Goal: Task Accomplishment & Management: Use online tool/utility

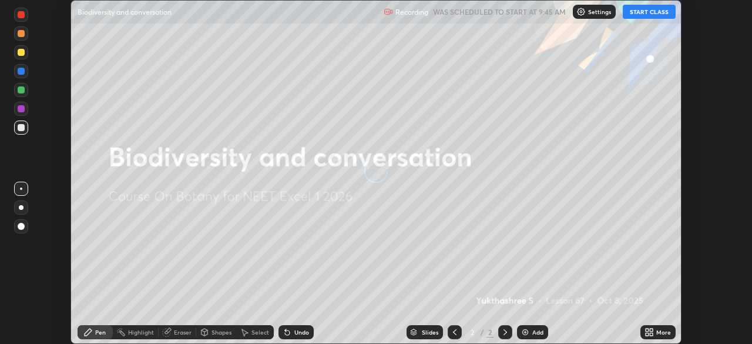
scroll to position [344, 752]
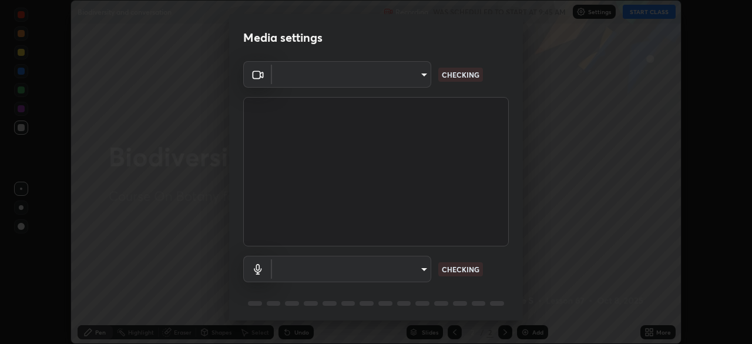
type input "09f294524f3521c037d78ee7cdb71511b6c9344afeed810a356f0d23342d5398"
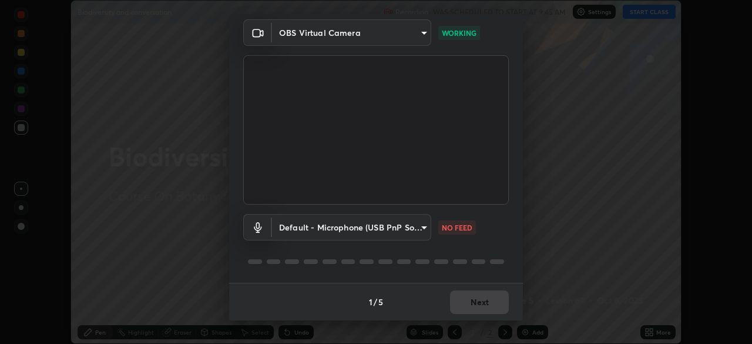
click at [396, 230] on body "Erase all Biodiversity and conversation Recording WAS SCHEDULED TO START AT 9:4…" at bounding box center [376, 172] width 752 height 344
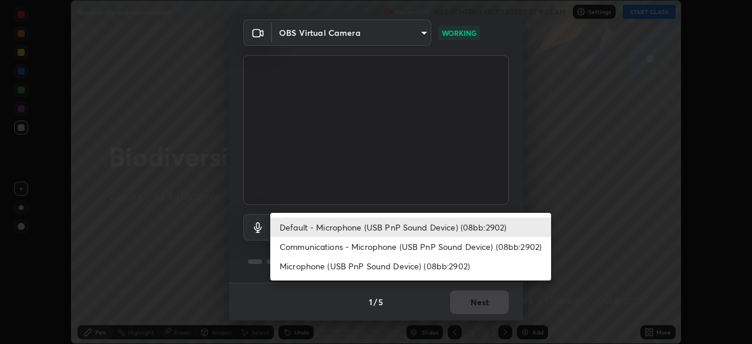
click at [394, 247] on li "Communications - Microphone (USB PnP Sound Device) (08bb:2902)" at bounding box center [410, 246] width 281 height 19
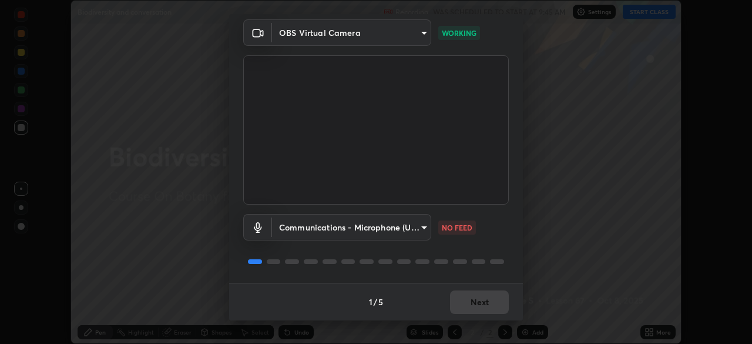
click at [392, 227] on body "Erase all Biodiversity and conversation Recording WAS SCHEDULED TO START AT 9:4…" at bounding box center [376, 172] width 752 height 344
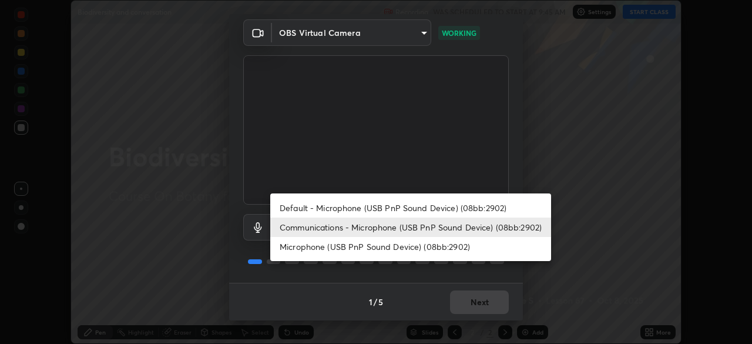
click at [397, 210] on li "Default - Microphone (USB PnP Sound Device) (08bb:2902)" at bounding box center [410, 207] width 281 height 19
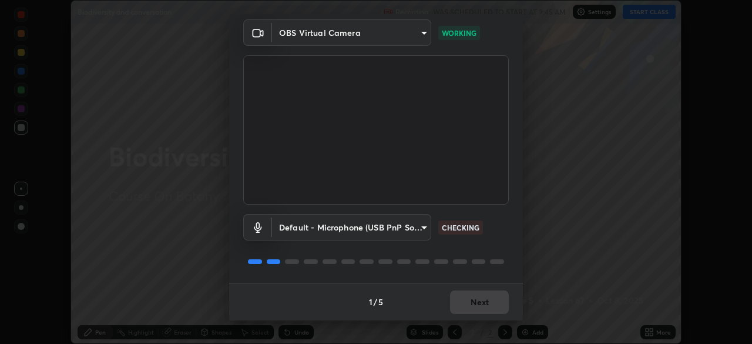
type input "default"
click at [480, 306] on button "Next" at bounding box center [479, 302] width 59 height 24
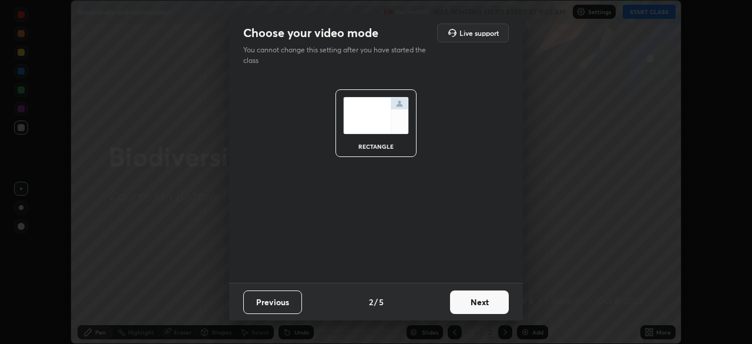
scroll to position [0, 0]
click at [480, 306] on button "Next" at bounding box center [479, 302] width 59 height 24
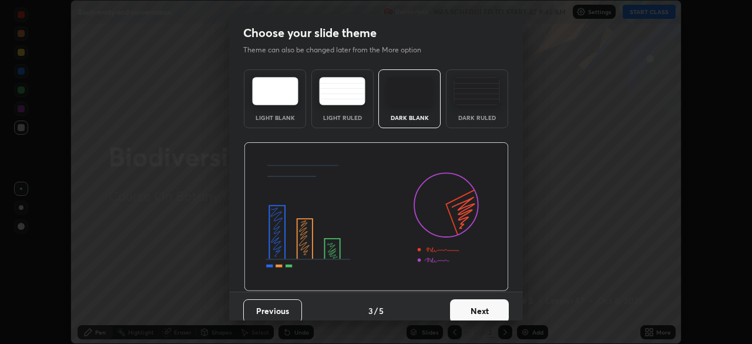
click at [480, 306] on button "Next" at bounding box center [479, 311] width 59 height 24
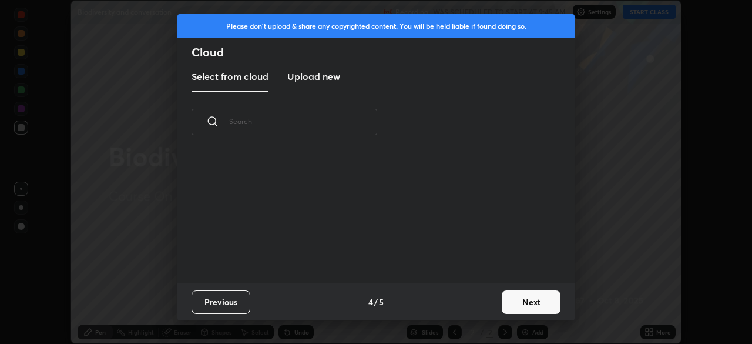
click at [520, 304] on button "Next" at bounding box center [531, 302] width 59 height 24
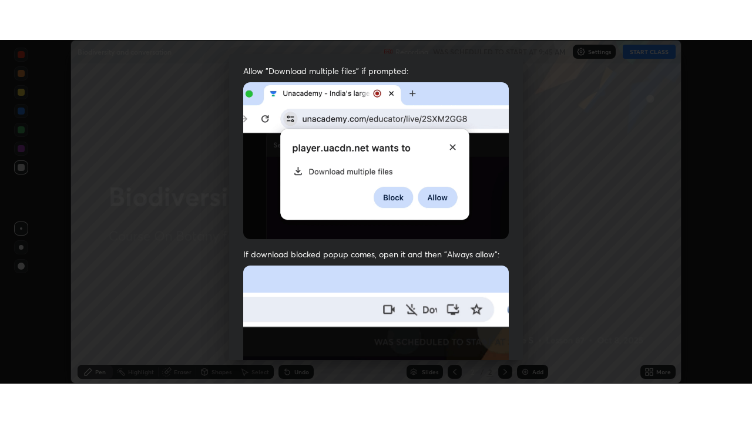
scroll to position [282, 0]
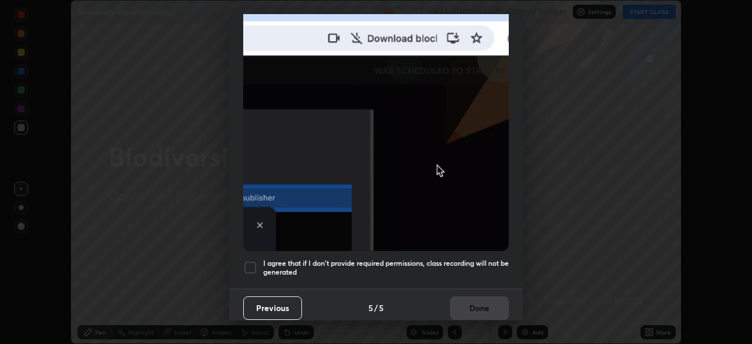
click at [249, 267] on div at bounding box center [250, 267] width 14 height 14
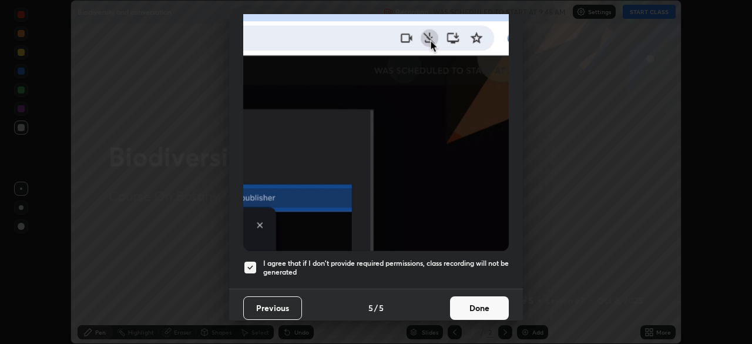
click at [478, 303] on button "Done" at bounding box center [479, 308] width 59 height 24
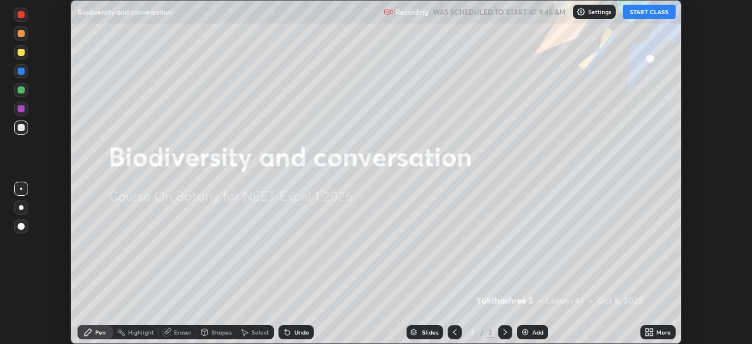
click at [661, 11] on button "START CLASS" at bounding box center [649, 12] width 53 height 14
click at [662, 332] on div "More" at bounding box center [663, 332] width 15 height 6
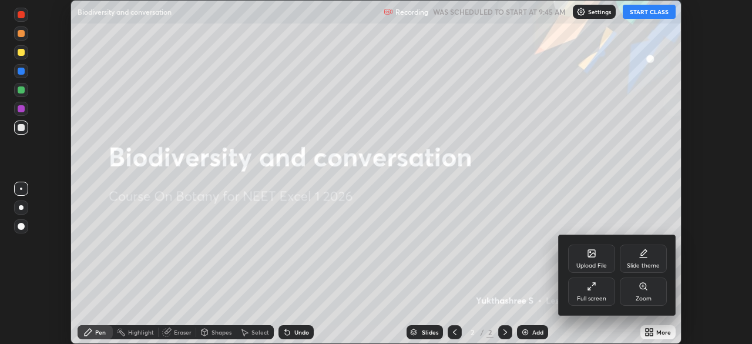
click at [593, 292] on div "Full screen" at bounding box center [591, 291] width 47 height 28
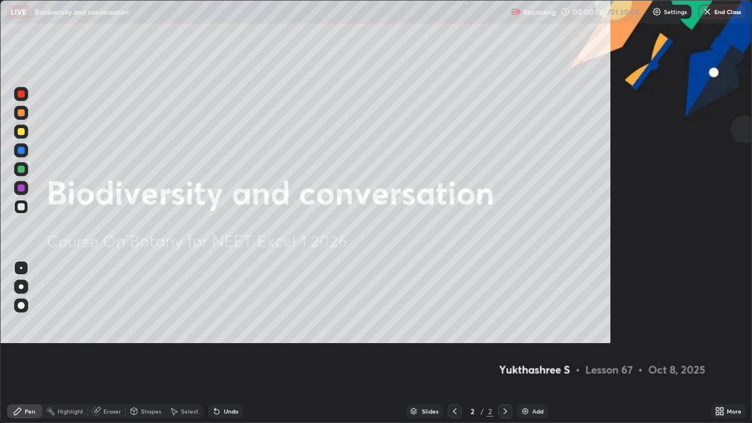
scroll to position [423, 752]
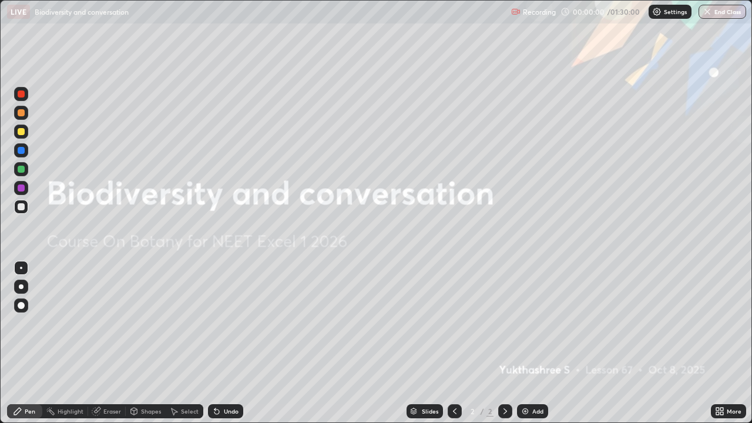
click at [730, 343] on div "More" at bounding box center [734, 411] width 15 height 6
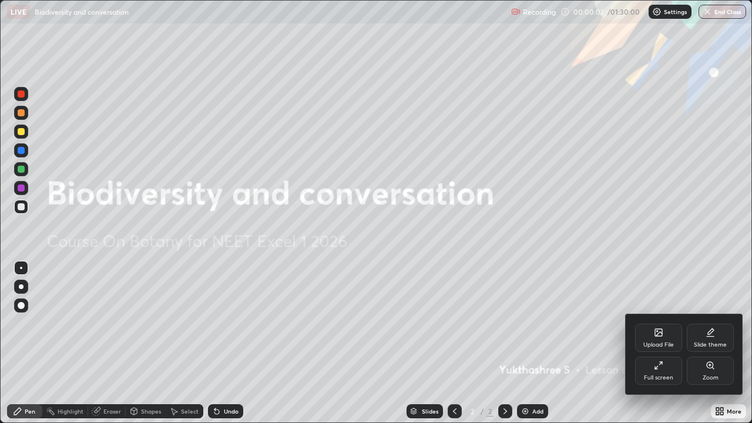
click at [661, 342] on div "Upload File" at bounding box center [659, 345] width 31 height 6
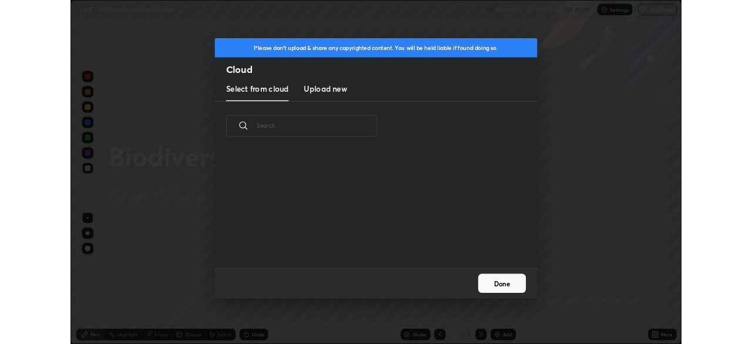
scroll to position [145, 377]
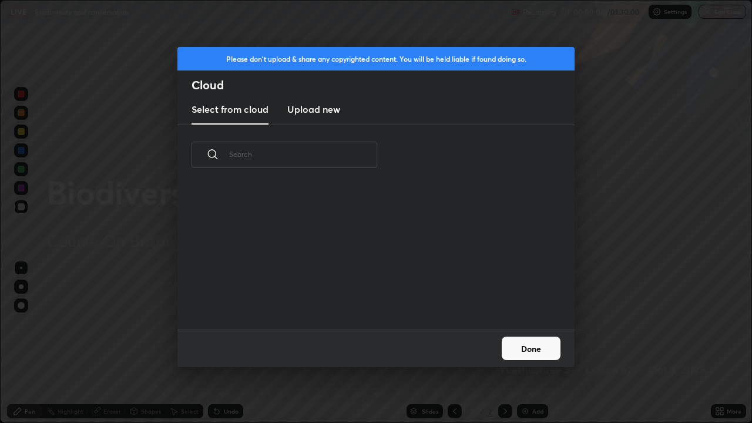
click at [310, 110] on h3 "Upload new" at bounding box center [313, 109] width 53 height 14
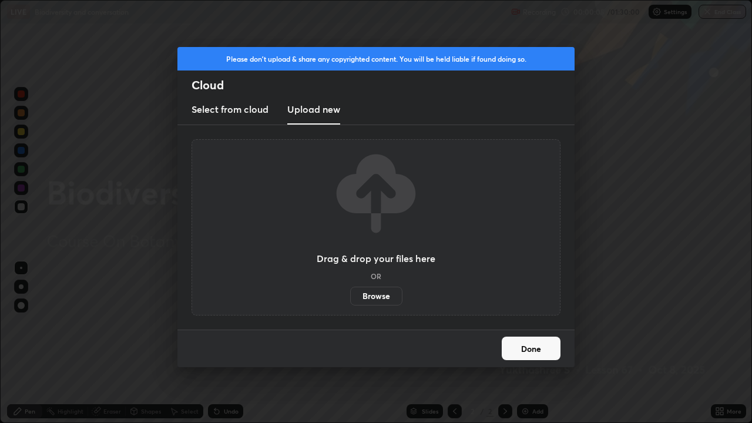
click at [377, 297] on label "Browse" at bounding box center [376, 296] width 52 height 19
click at [350, 297] on input "Browse" at bounding box center [350, 296] width 0 height 19
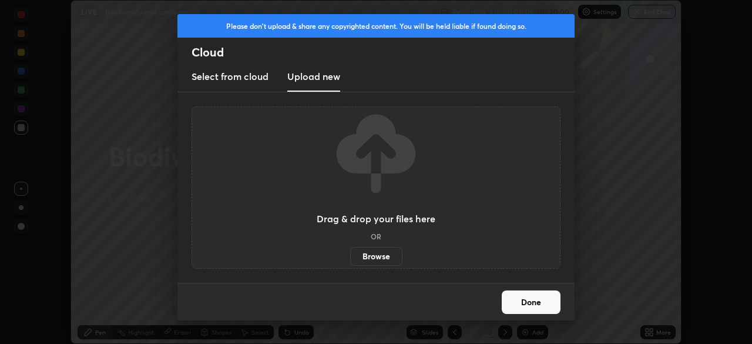
scroll to position [58428, 58020]
click at [372, 259] on label "Browse" at bounding box center [376, 256] width 52 height 19
click at [350, 259] on input "Browse" at bounding box center [350, 256] width 0 height 19
click at [529, 305] on button "Done" at bounding box center [531, 302] width 59 height 24
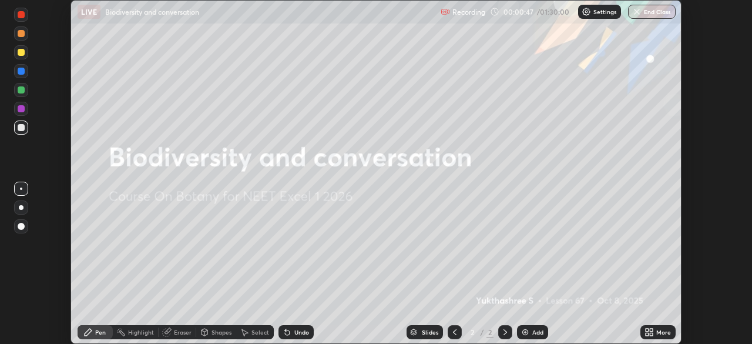
click at [648, 16] on button "End Class" at bounding box center [652, 12] width 48 height 14
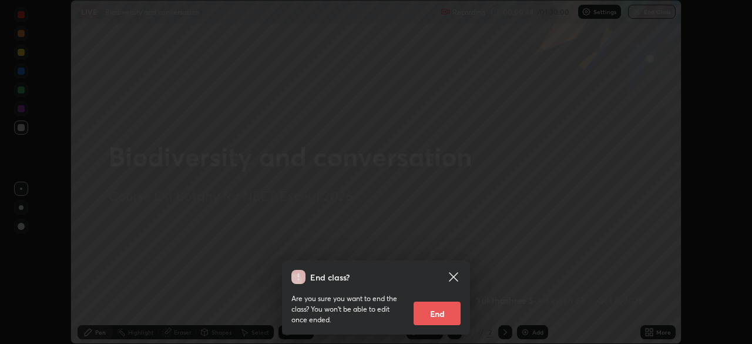
click at [442, 313] on button "End" at bounding box center [437, 314] width 47 height 24
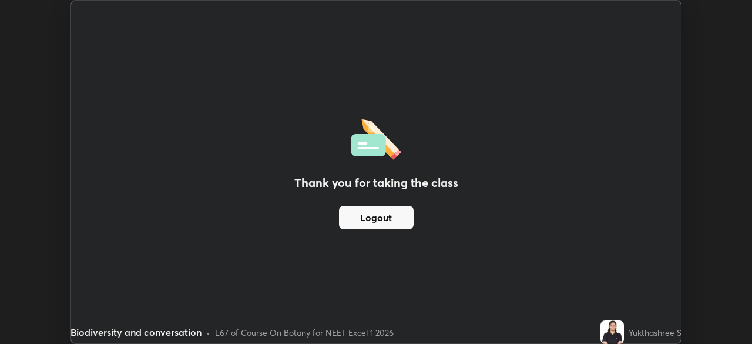
click at [399, 220] on button "Logout" at bounding box center [376, 218] width 75 height 24
